Goal: Information Seeking & Learning: Learn about a topic

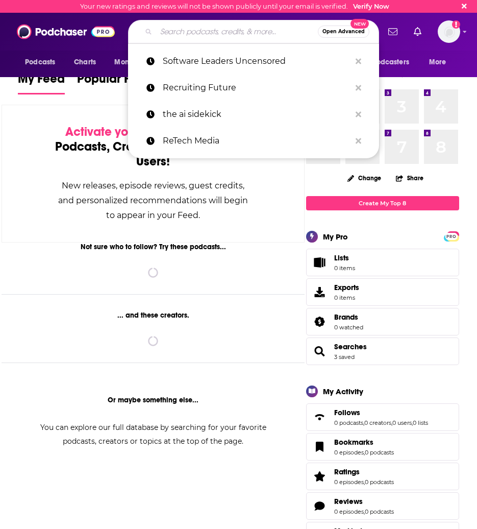
click at [198, 34] on input "Search podcasts, credits, & more..." at bounding box center [237, 31] width 162 height 16
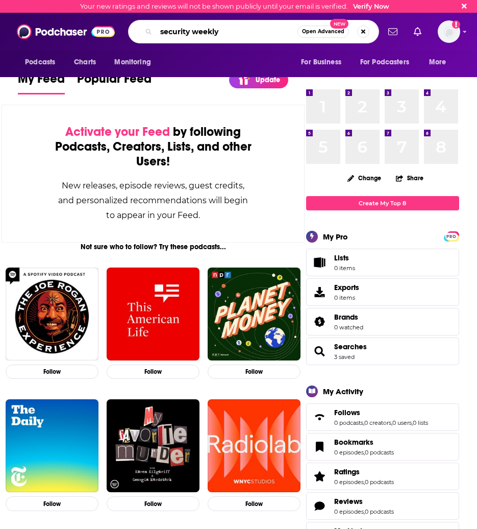
type input "security weekly"
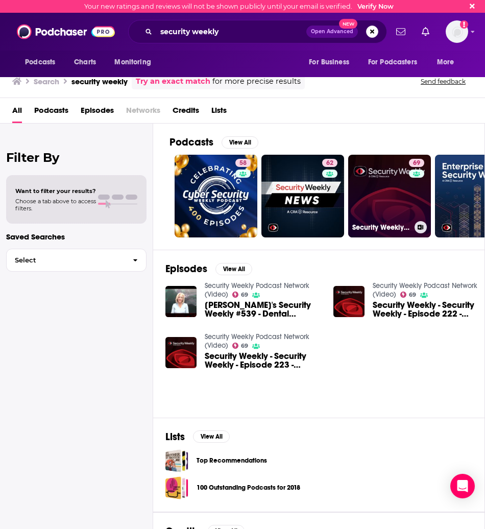
click at [389, 233] on div "Security Weekly Podcast Network (Video)" at bounding box center [389, 227] width 75 height 12
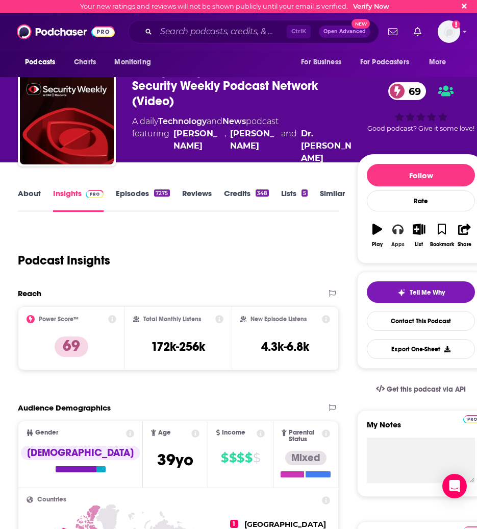
click at [395, 231] on button "Apps" at bounding box center [398, 235] width 21 height 37
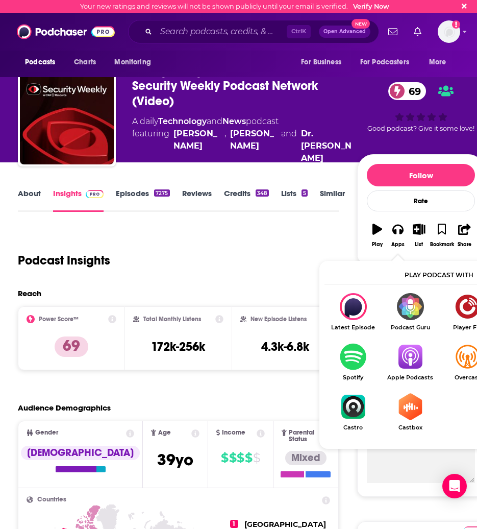
click at [408, 360] on img "Show Listen On dropdown" at bounding box center [410, 356] width 57 height 27
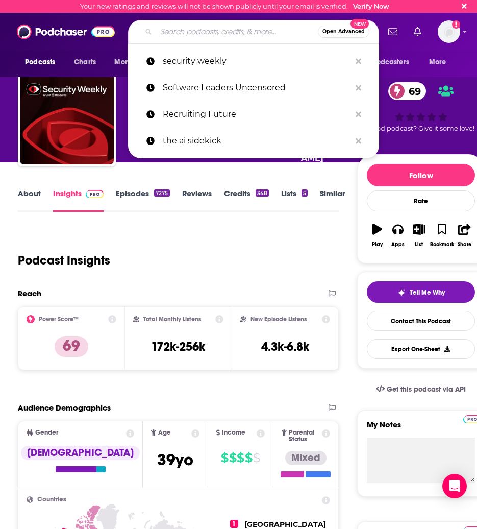
click at [205, 29] on input "Search podcasts, credits, & more..." at bounding box center [237, 31] width 162 height 16
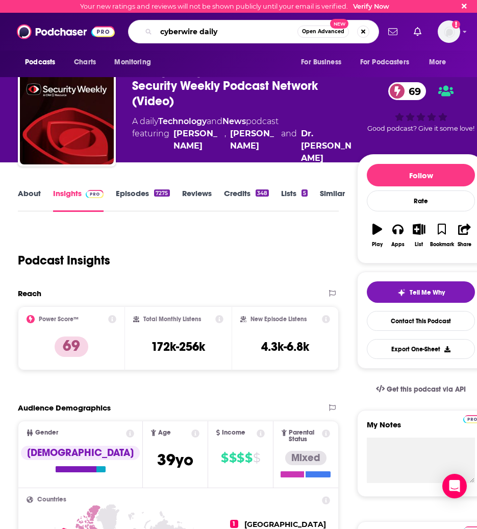
type input "cyberwire daily"
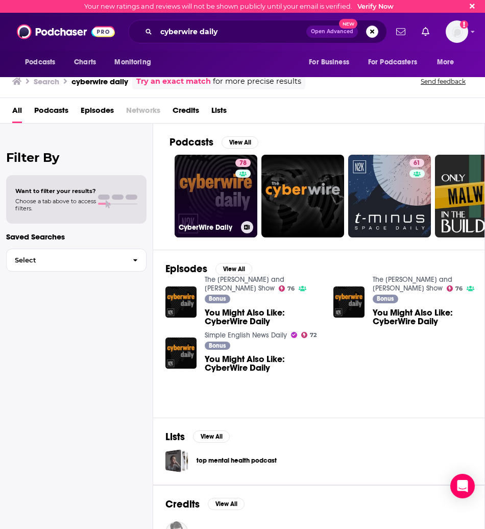
click at [227, 199] on link "78 CyberWire Daily" at bounding box center [216, 196] width 83 height 83
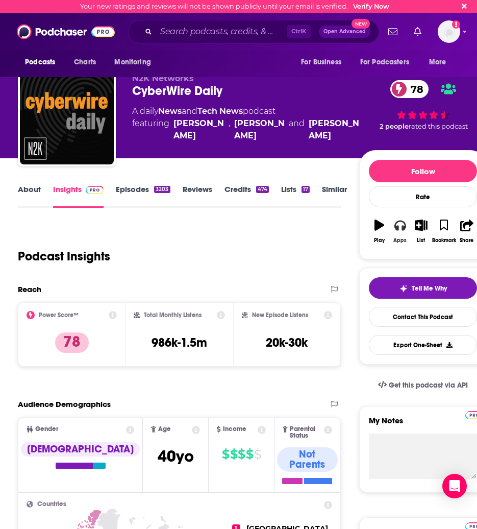
click at [405, 222] on icon "button" at bounding box center [400, 224] width 11 height 11
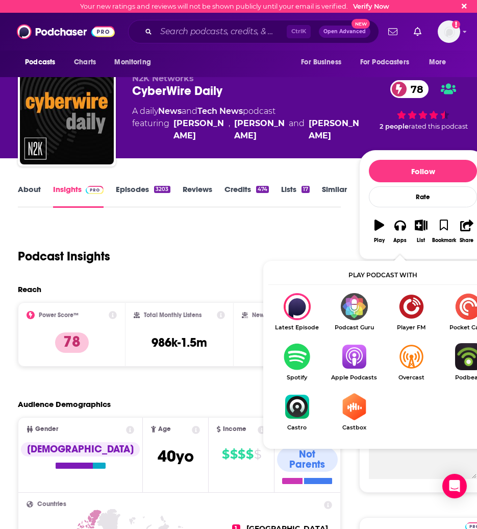
click at [361, 364] on img "Show Listen On dropdown" at bounding box center [354, 356] width 57 height 27
